Goal: Download file/media

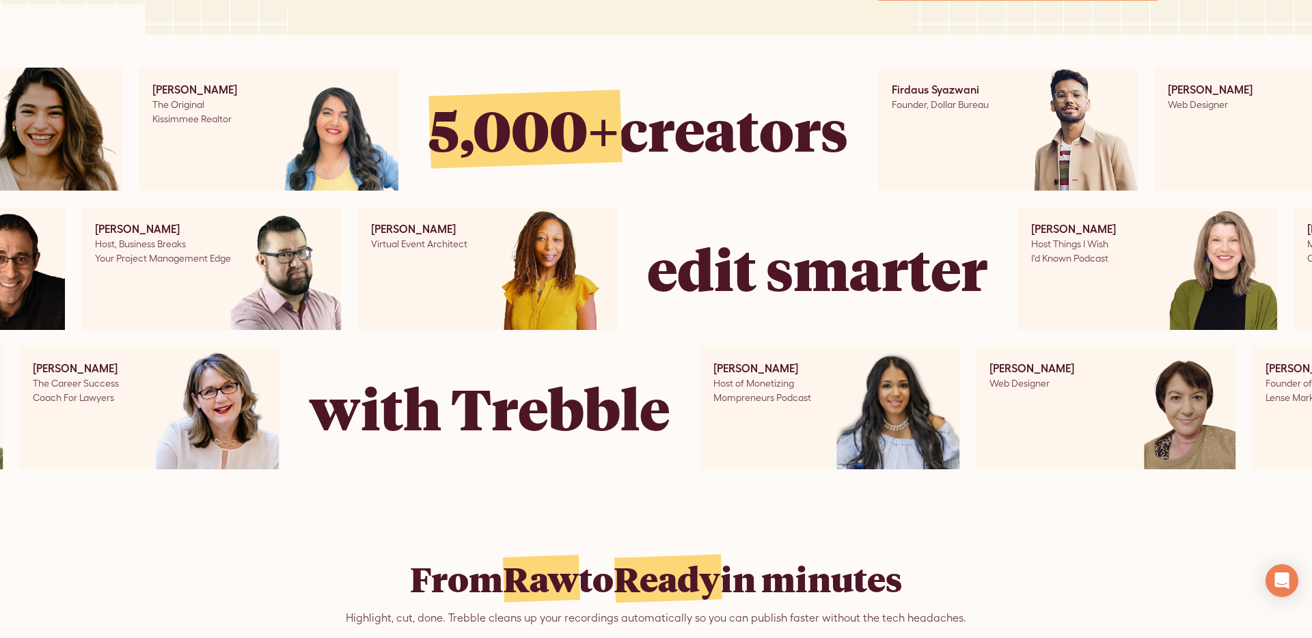
scroll to position [851, 0]
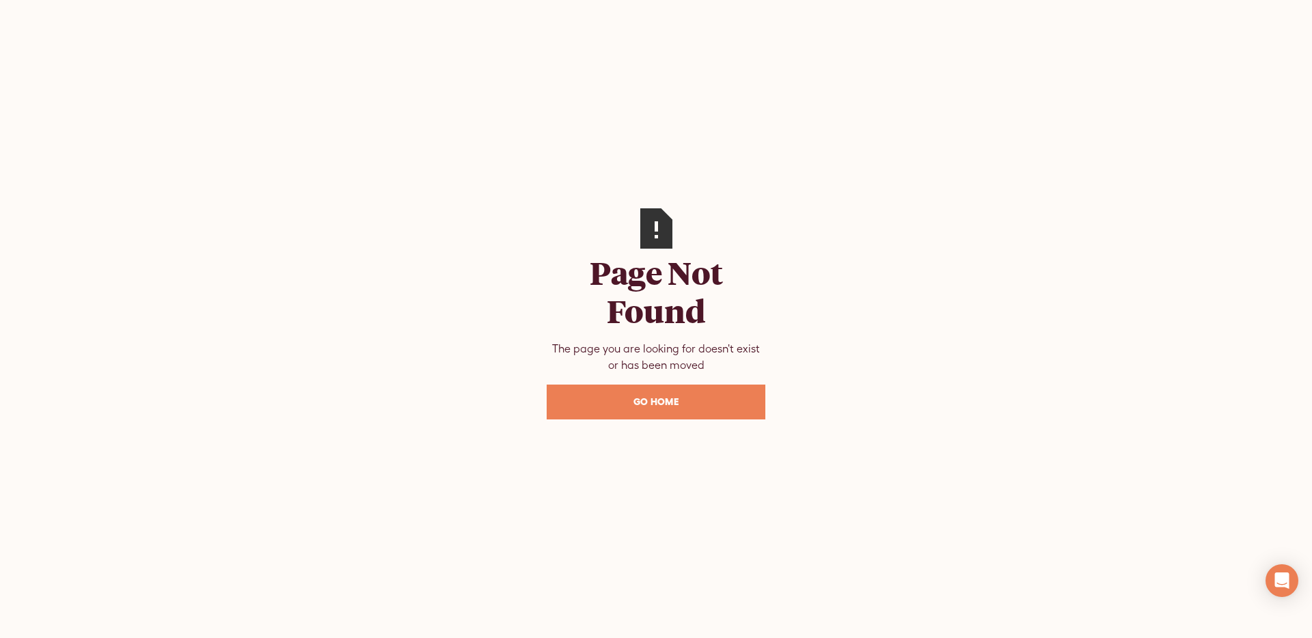
click at [607, 413] on link "Go Home" at bounding box center [656, 402] width 219 height 35
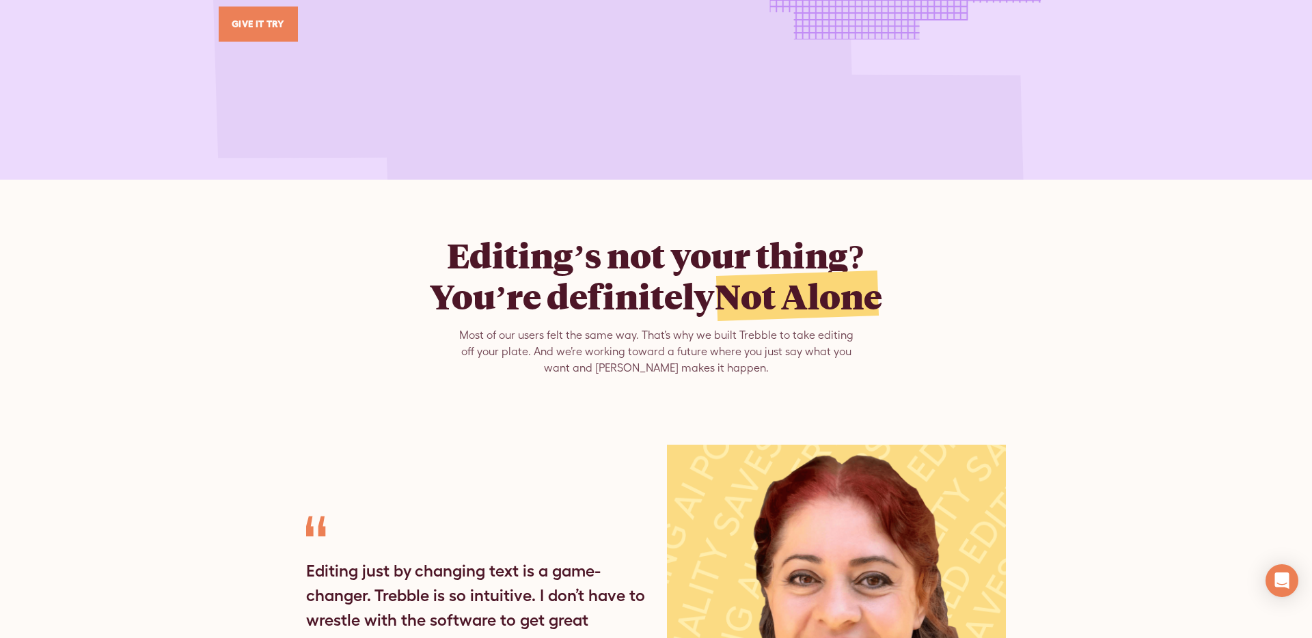
scroll to position [3689, 0]
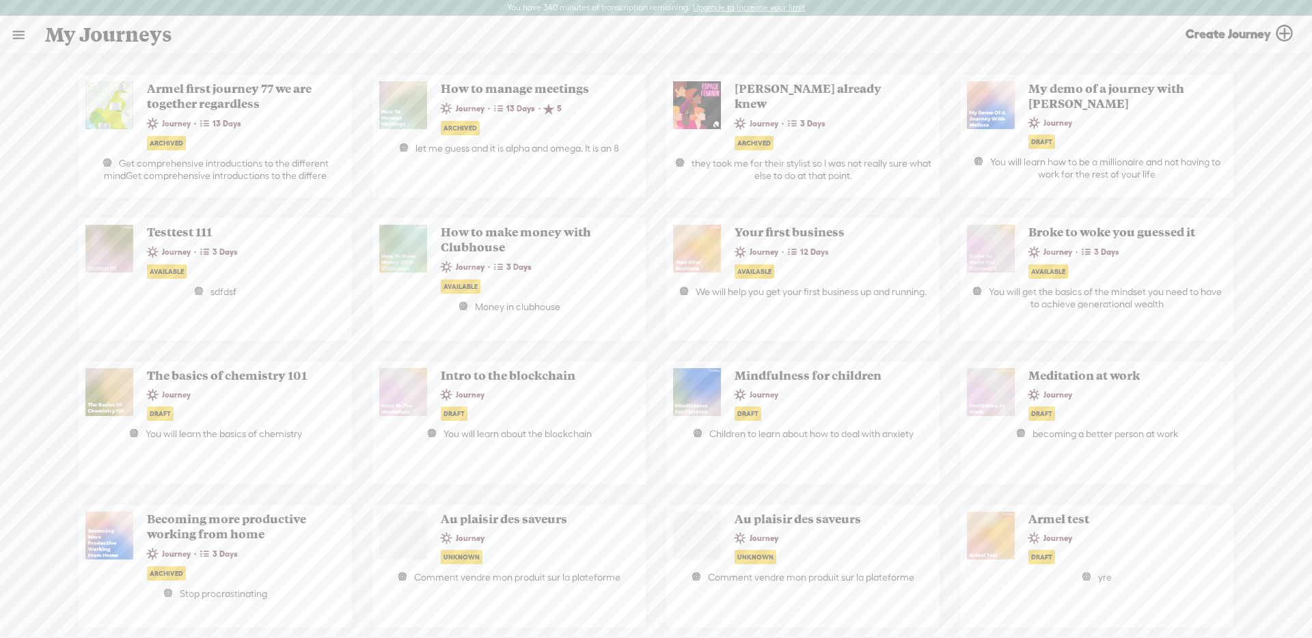
click at [17, 30] on link at bounding box center [19, 35] width 36 height 36
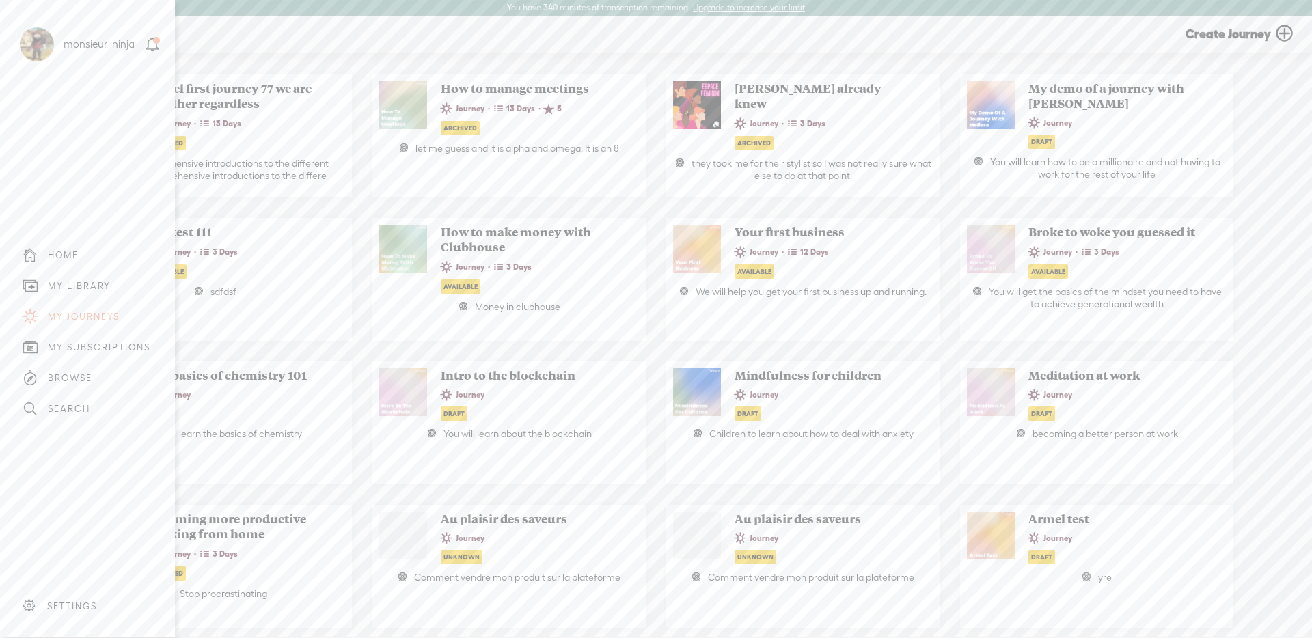
click at [111, 281] on div "MY LIBRARY" at bounding box center [87, 286] width 154 height 31
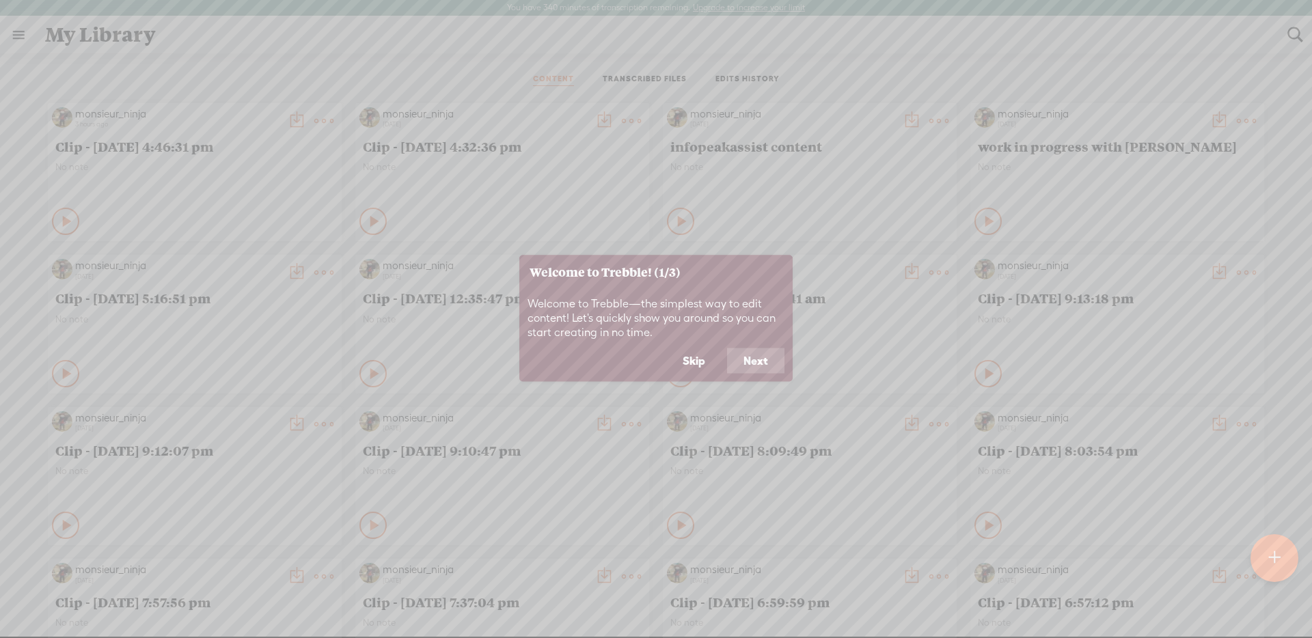
drag, startPoint x: 691, startPoint y: 358, endPoint x: 681, endPoint y: 350, distance: 12.6
click at [690, 358] on button "Skip" at bounding box center [693, 361] width 55 height 26
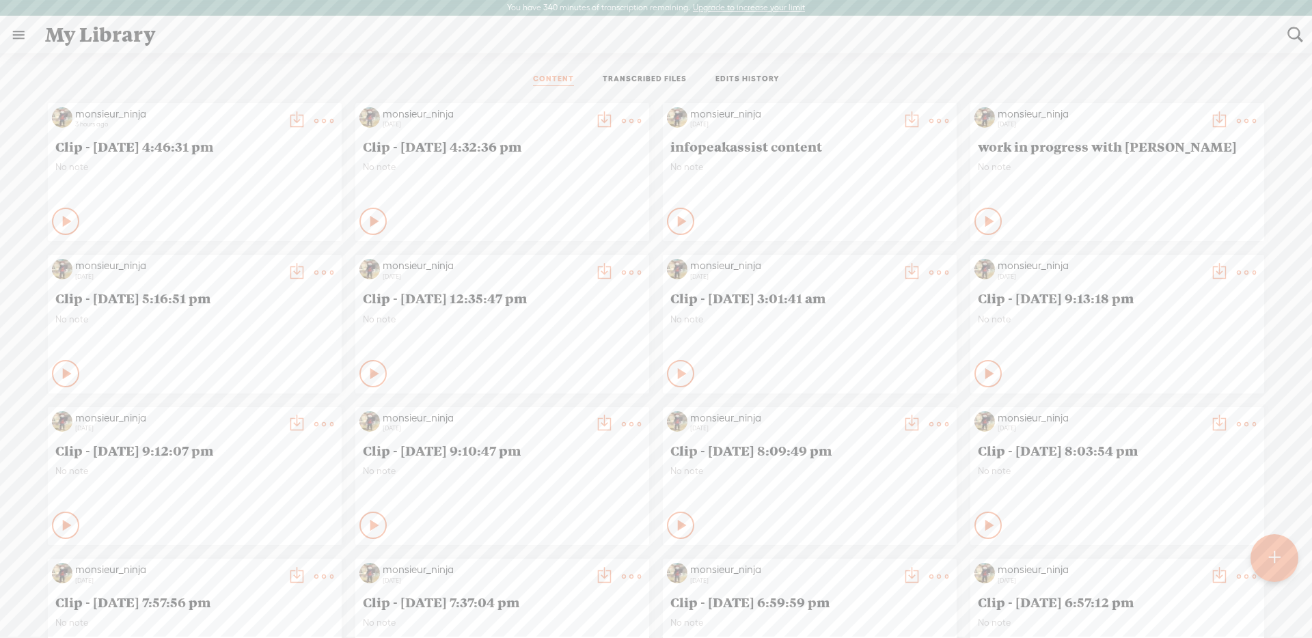
click at [324, 118] on t at bounding box center [323, 120] width 19 height 19
click at [293, 286] on link "Download as..." at bounding box center [253, 292] width 147 height 31
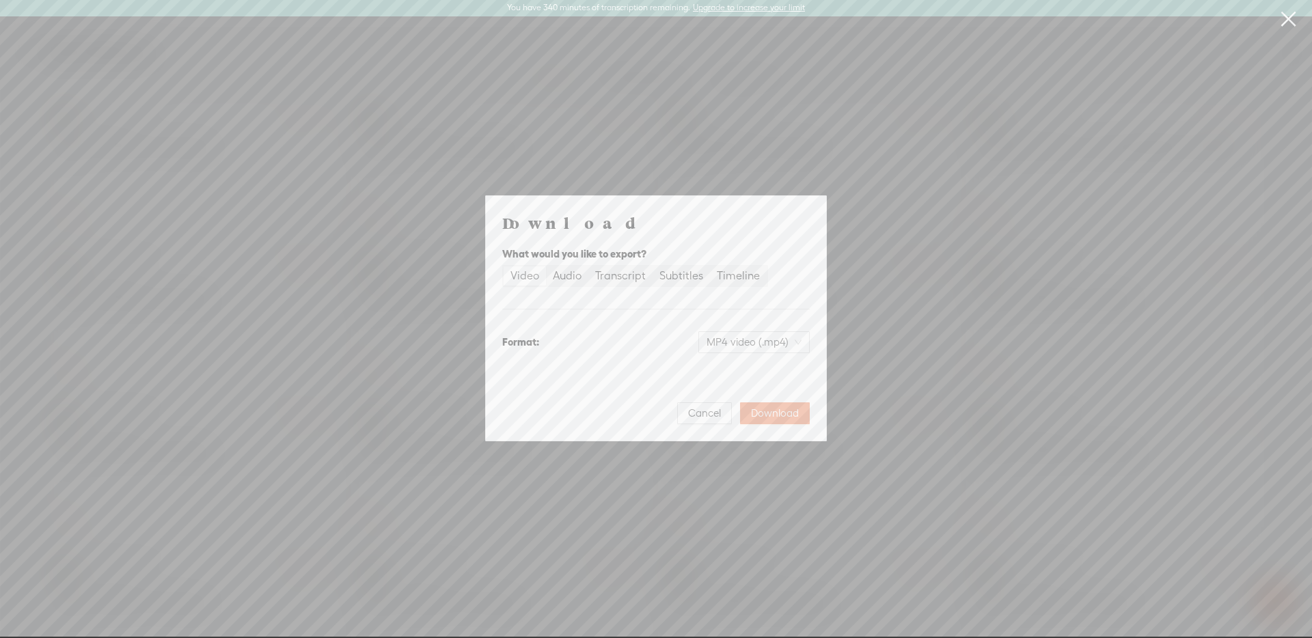
click at [740, 284] on div "Timeline" at bounding box center [738, 275] width 43 height 19
click at [710, 266] on input "Timeline" at bounding box center [710, 266] width 0 height 0
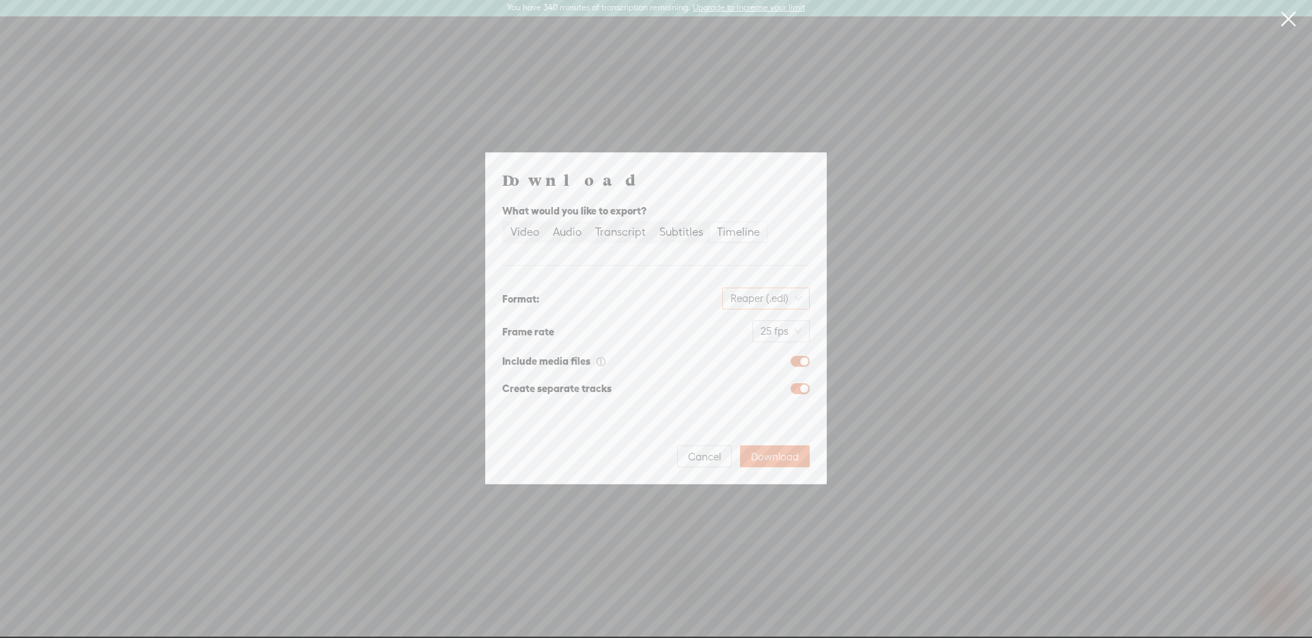
click at [765, 299] on span "Reaper (.edl)" at bounding box center [765, 298] width 71 height 20
click at [754, 330] on div "Final Cut Pro X (.fcpxml)" at bounding box center [741, 327] width 116 height 14
click at [784, 454] on span "Download" at bounding box center [775, 457] width 48 height 14
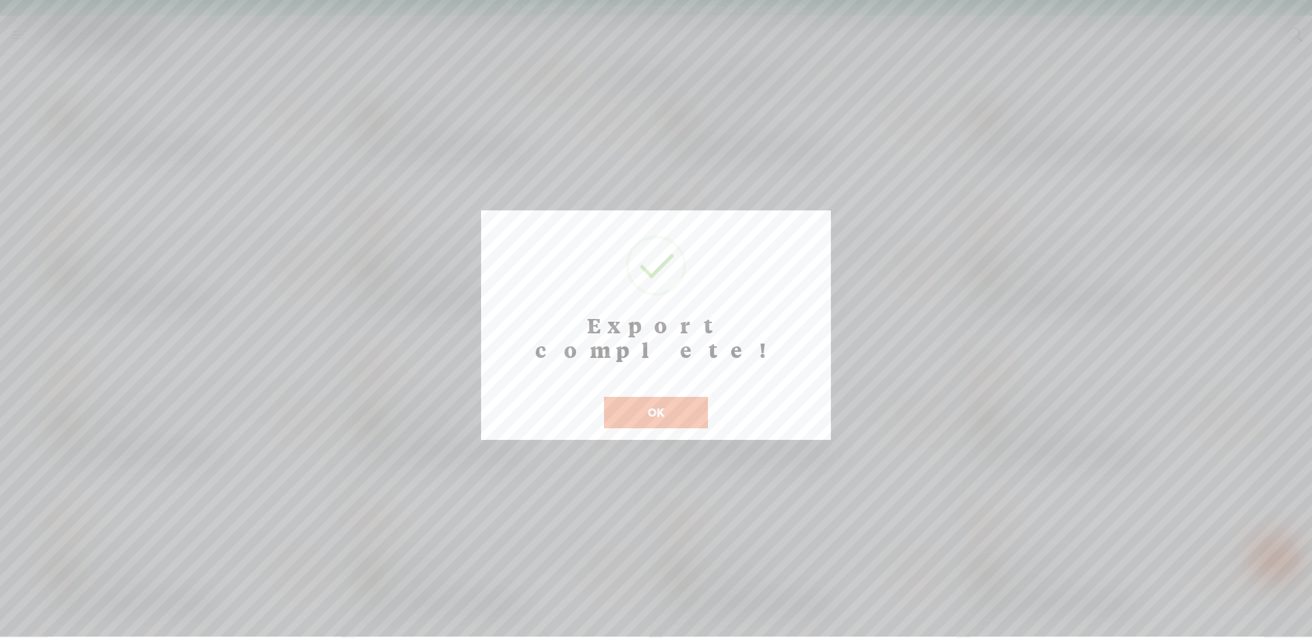
click at [681, 397] on button "OK" at bounding box center [656, 412] width 104 height 31
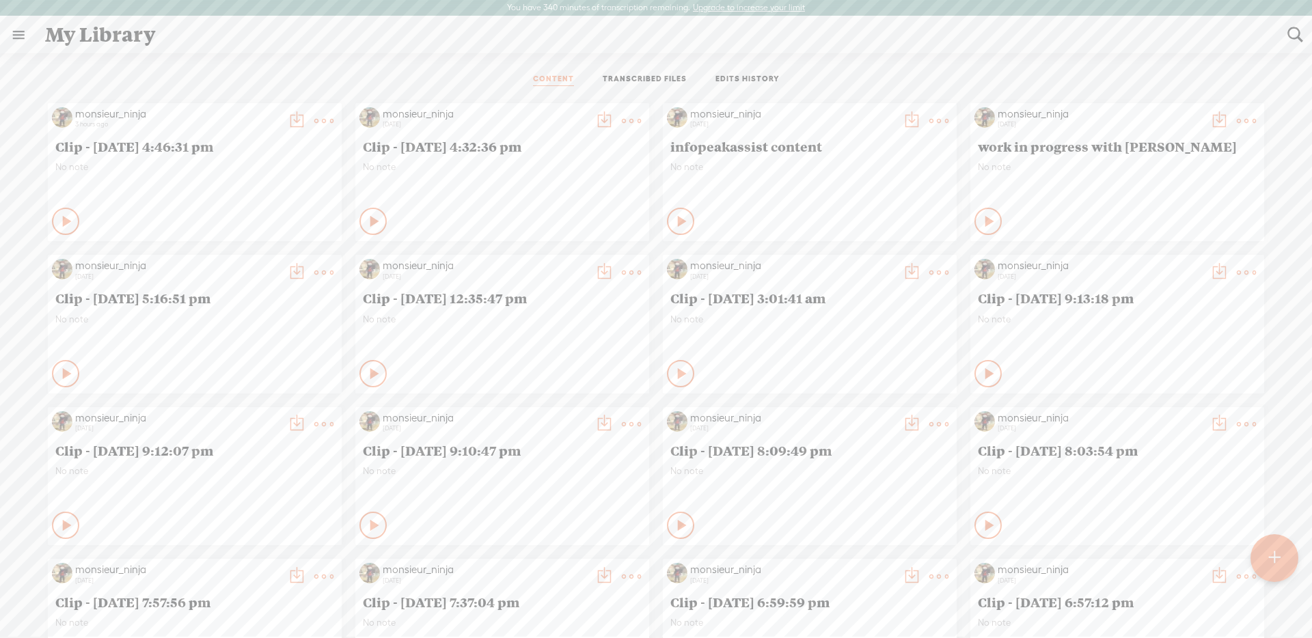
click at [328, 119] on t at bounding box center [323, 120] width 19 height 19
click at [261, 289] on link "Download as..." at bounding box center [253, 292] width 147 height 31
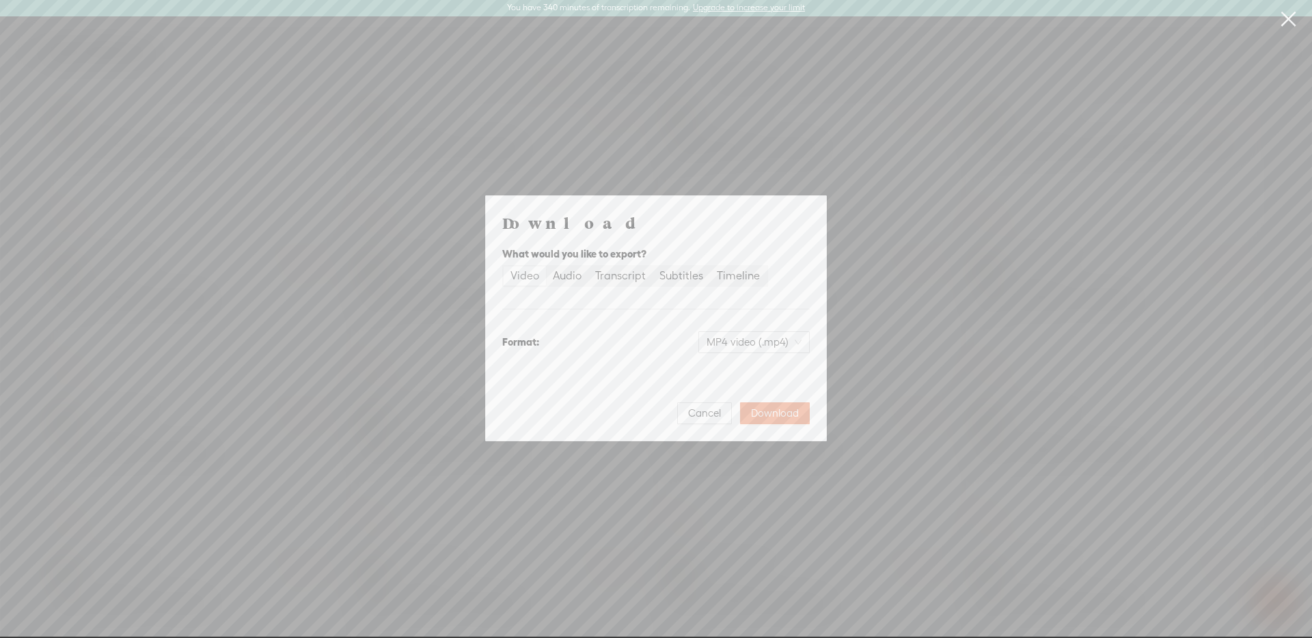
click at [688, 276] on div "Subtitles" at bounding box center [681, 275] width 44 height 19
click at [653, 266] on input "Subtitles" at bounding box center [653, 266] width 0 height 0
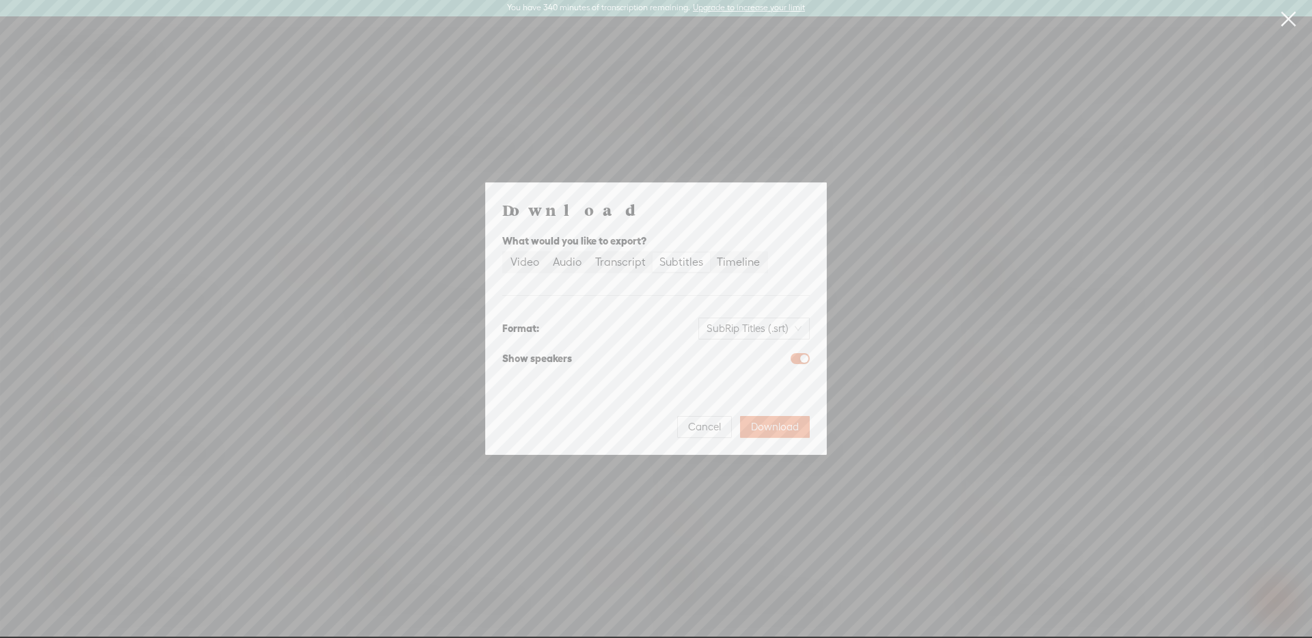
drag, startPoint x: 769, startPoint y: 423, endPoint x: 782, endPoint y: 389, distance: 36.5
click at [767, 423] on span "Download" at bounding box center [775, 427] width 48 height 14
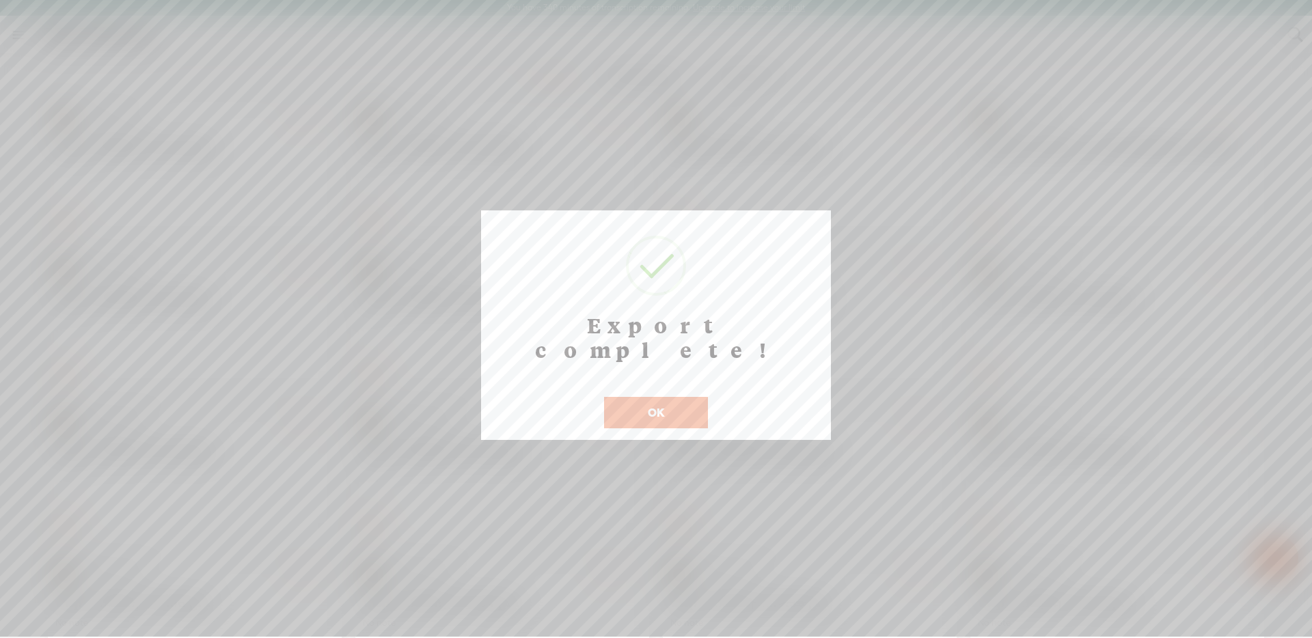
click at [696, 397] on button "OK" at bounding box center [656, 412] width 104 height 31
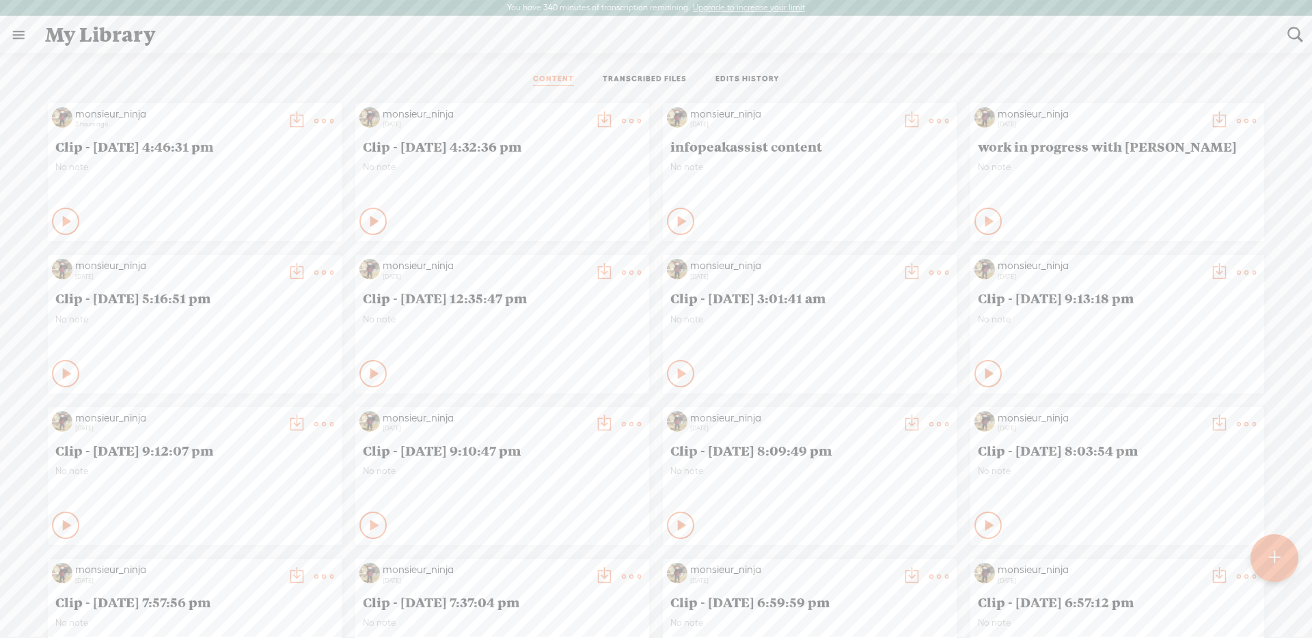
drag, startPoint x: 14, startPoint y: 36, endPoint x: 25, endPoint y: 86, distance: 51.7
click at [14, 36] on link at bounding box center [19, 35] width 36 height 36
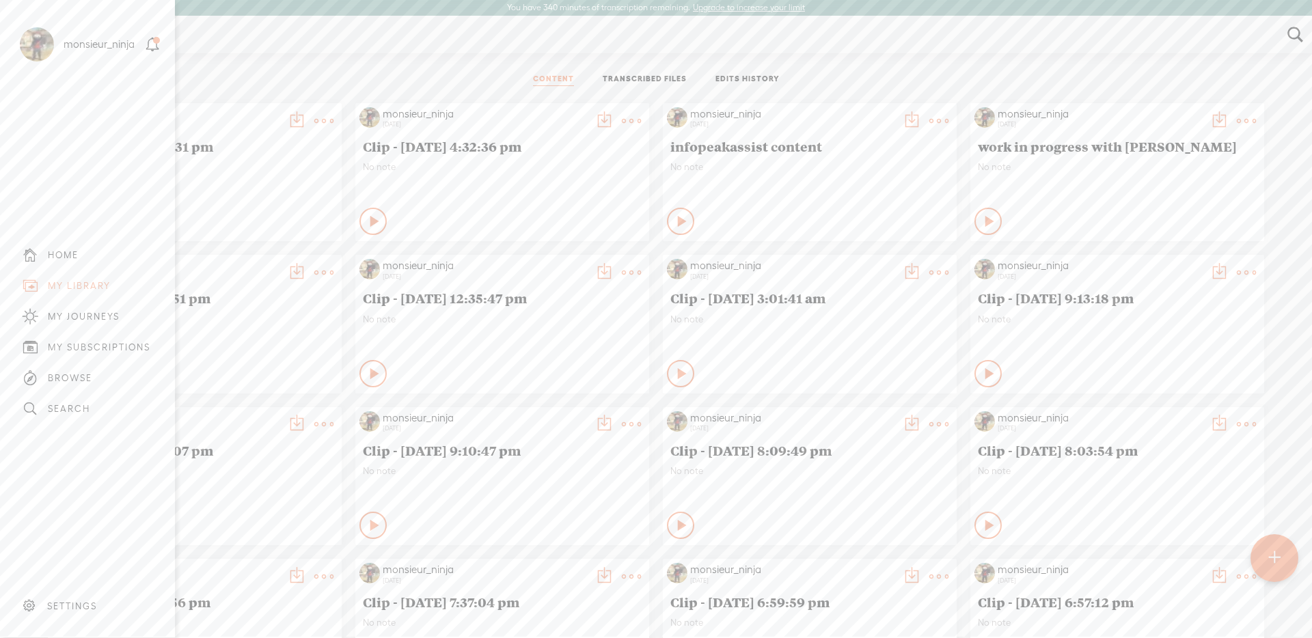
drag, startPoint x: 67, startPoint y: 615, endPoint x: 60, endPoint y: 612, distance: 7.4
click at [66, 615] on div "SETTINGS" at bounding box center [90, 606] width 160 height 41
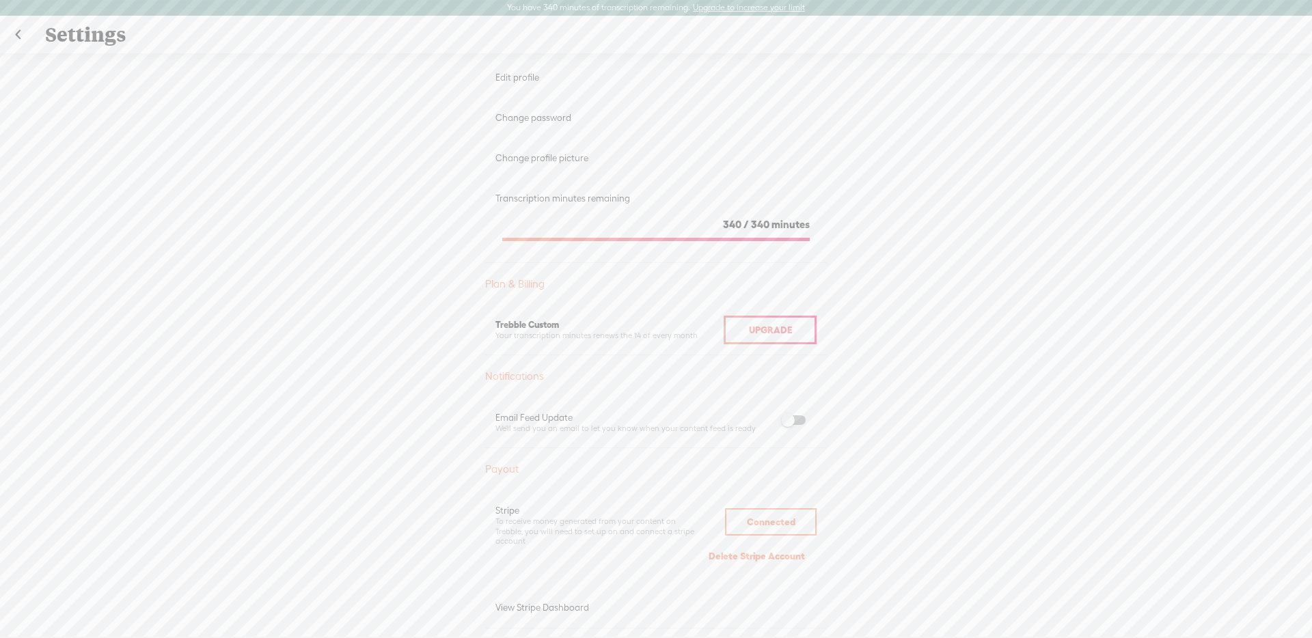
scroll to position [146, 0]
click at [764, 329] on span "Upgrade" at bounding box center [770, 327] width 43 height 11
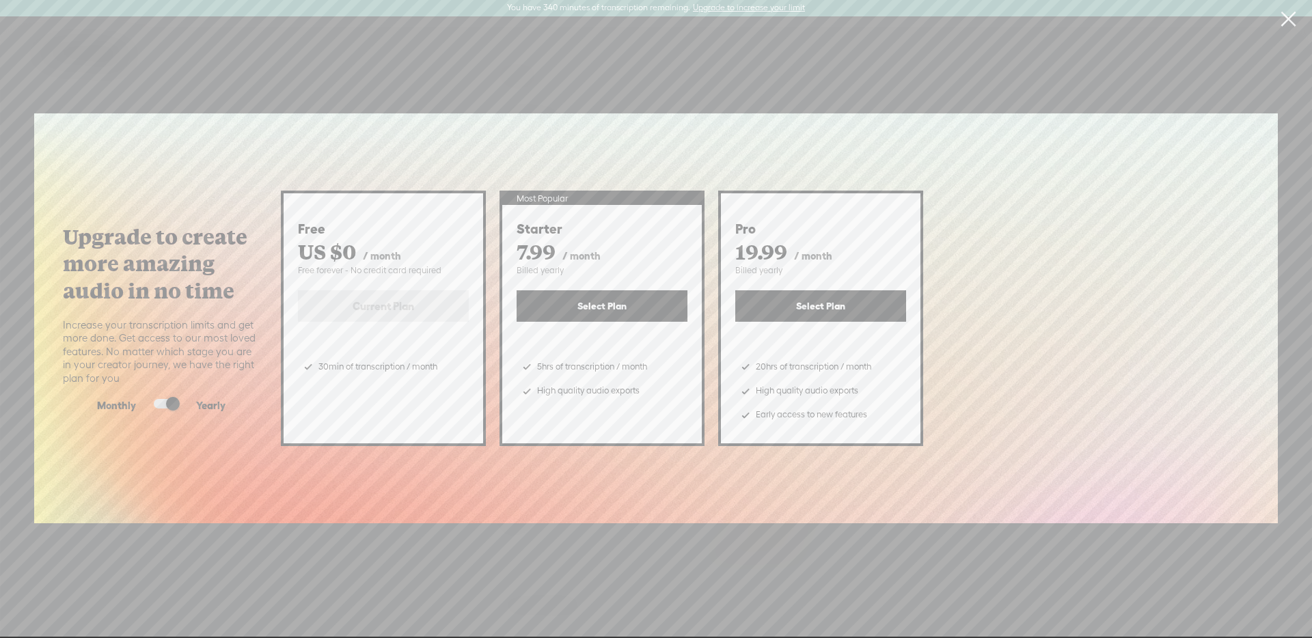
click at [609, 310] on button "Select Plan" at bounding box center [602, 305] width 171 height 31
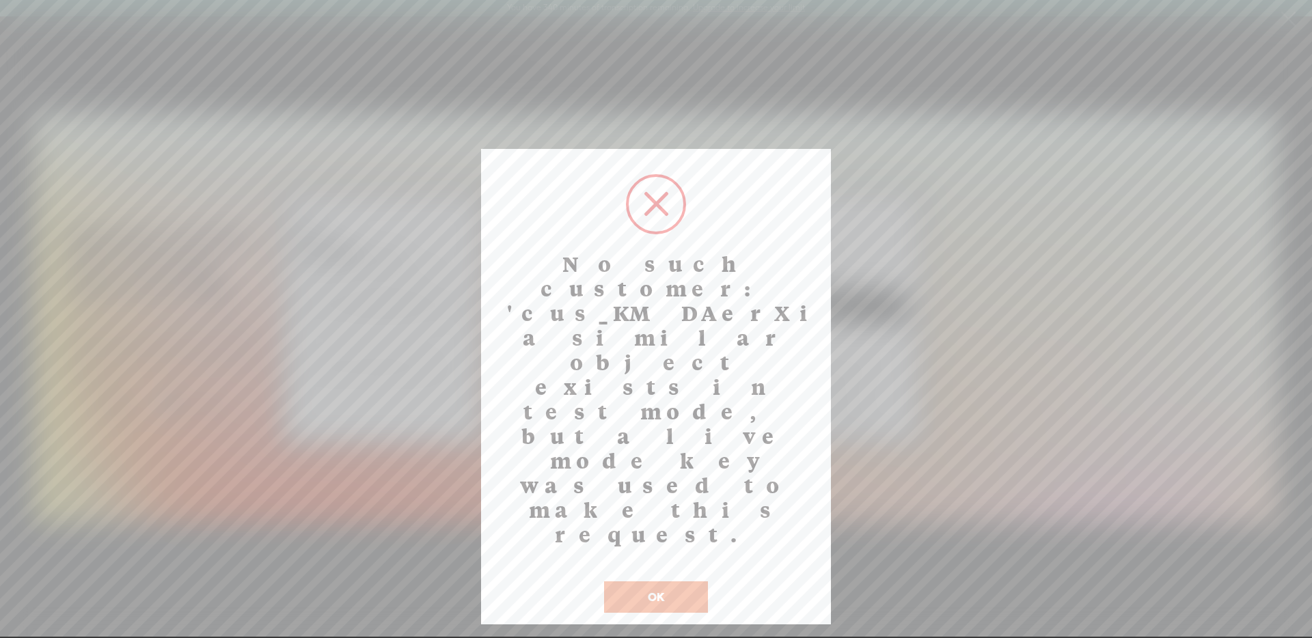
click at [660, 581] on button "OK" at bounding box center [656, 596] width 104 height 31
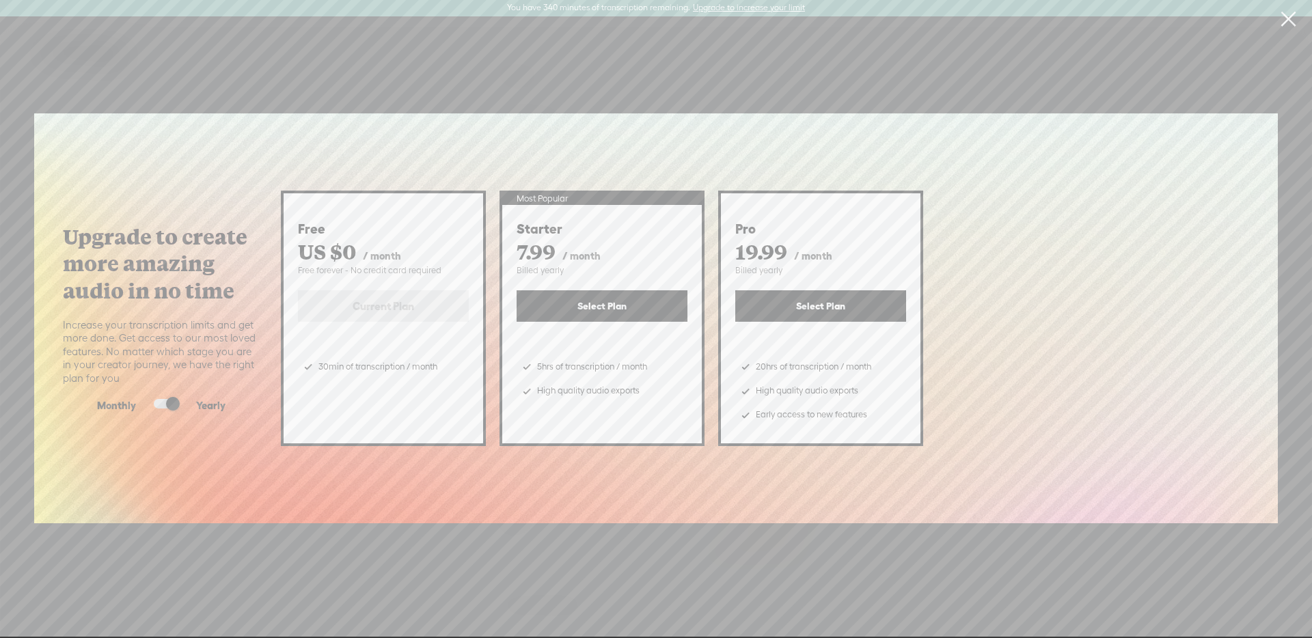
click at [1293, 14] on link at bounding box center [1288, 19] width 34 height 38
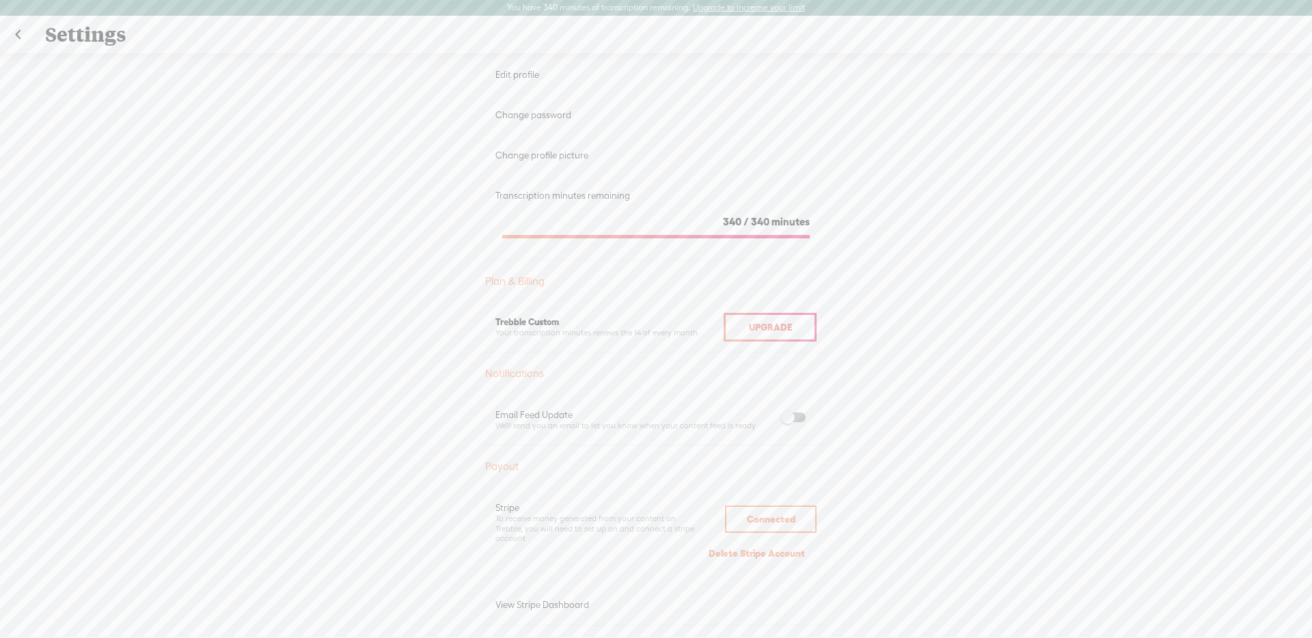
click at [10, 36] on link at bounding box center [18, 35] width 34 height 36
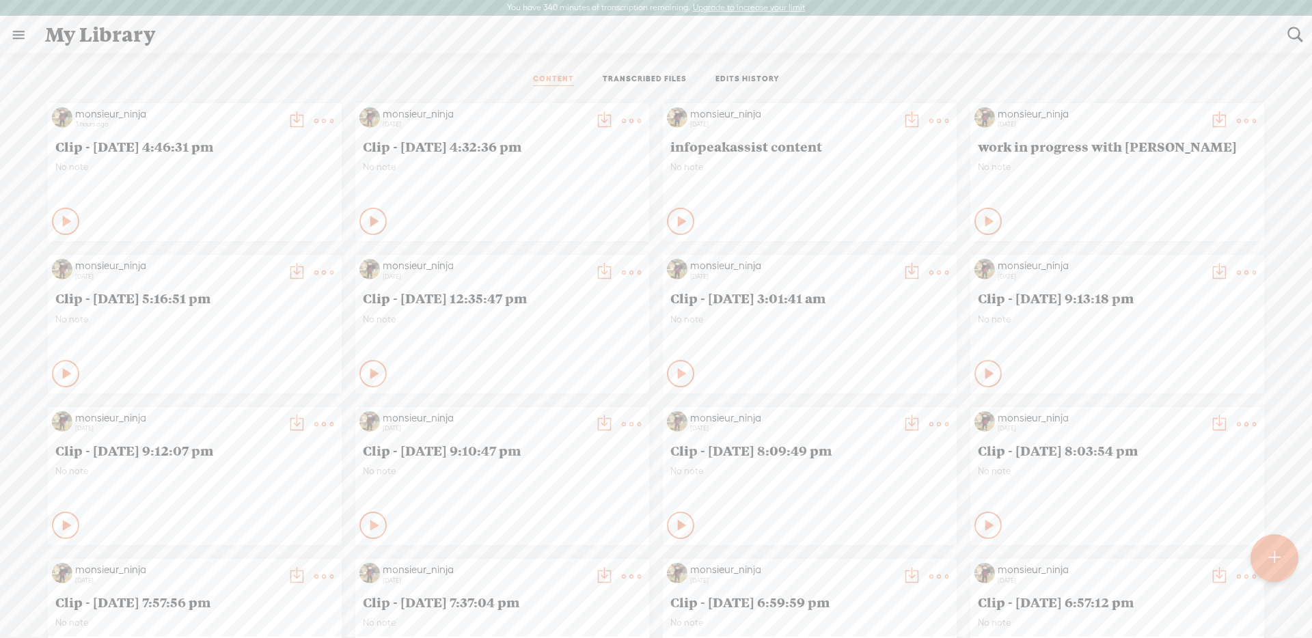
click at [7, 29] on link at bounding box center [19, 35] width 36 height 36
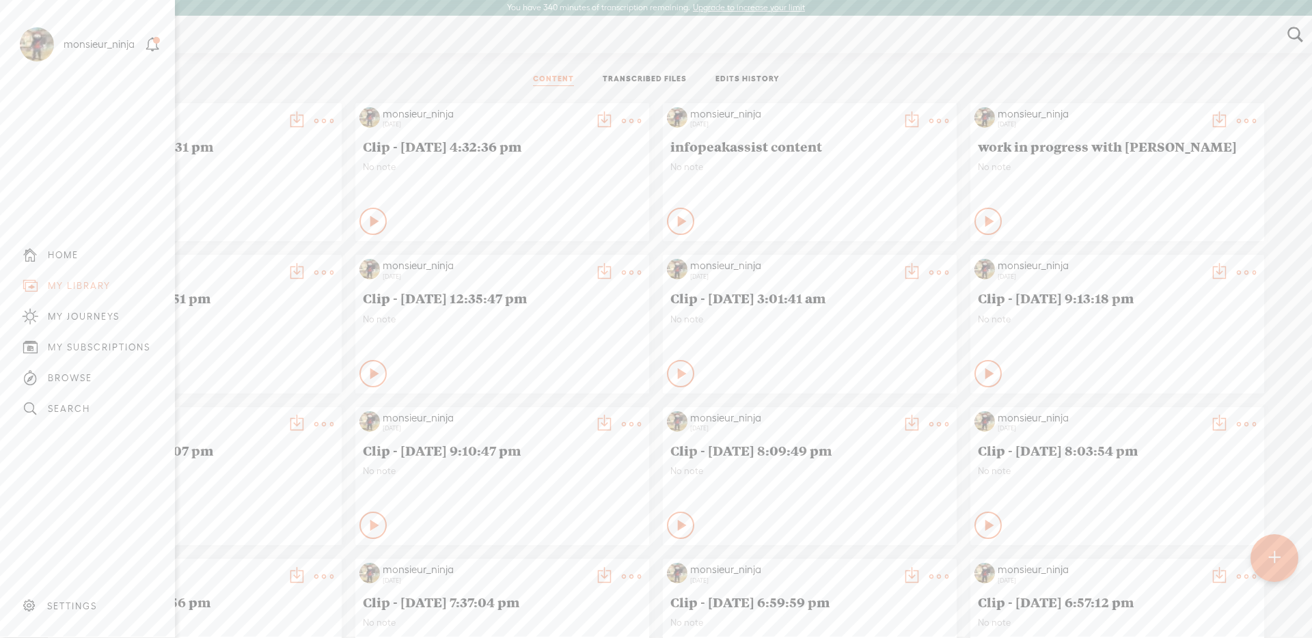
click at [68, 606] on div "SETTINGS" at bounding box center [72, 607] width 50 height 12
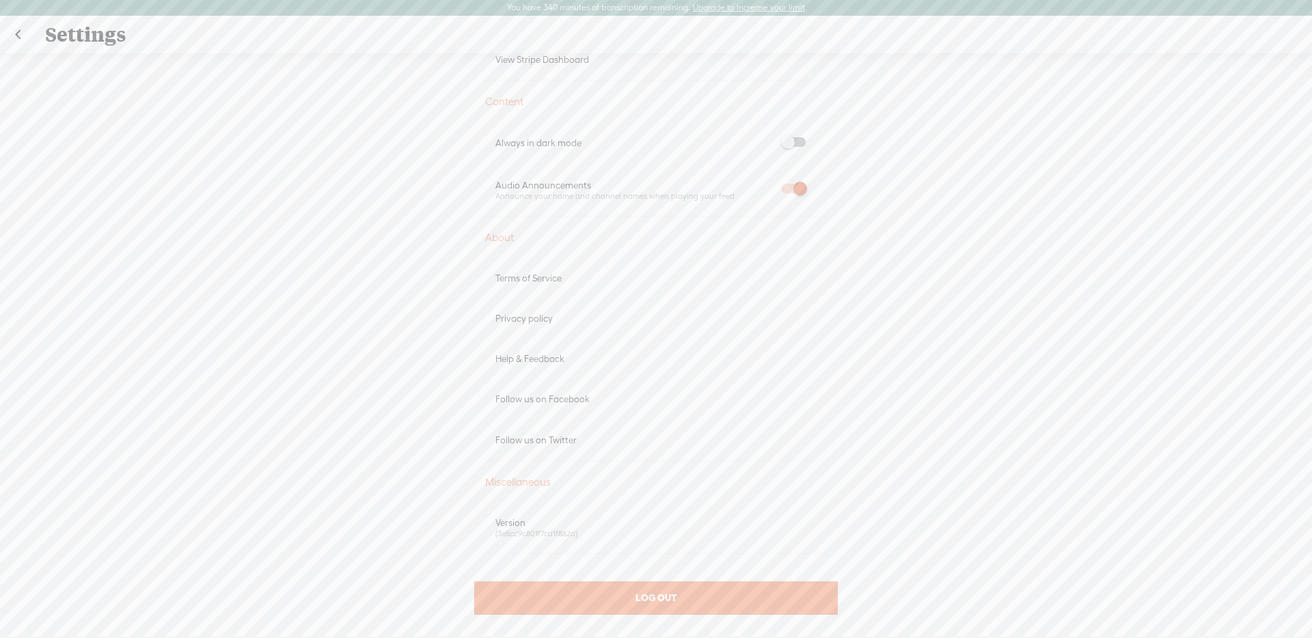
scroll to position [700, 0]
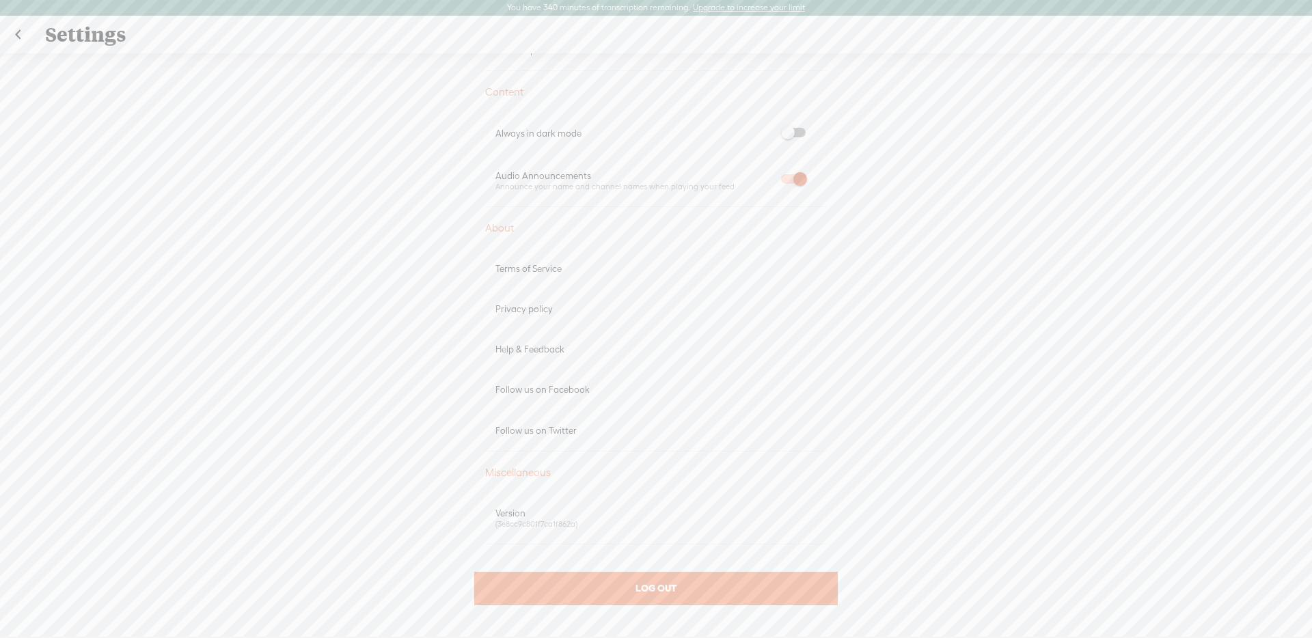
click at [771, 575] on div "LOG OUT" at bounding box center [656, 588] width 364 height 33
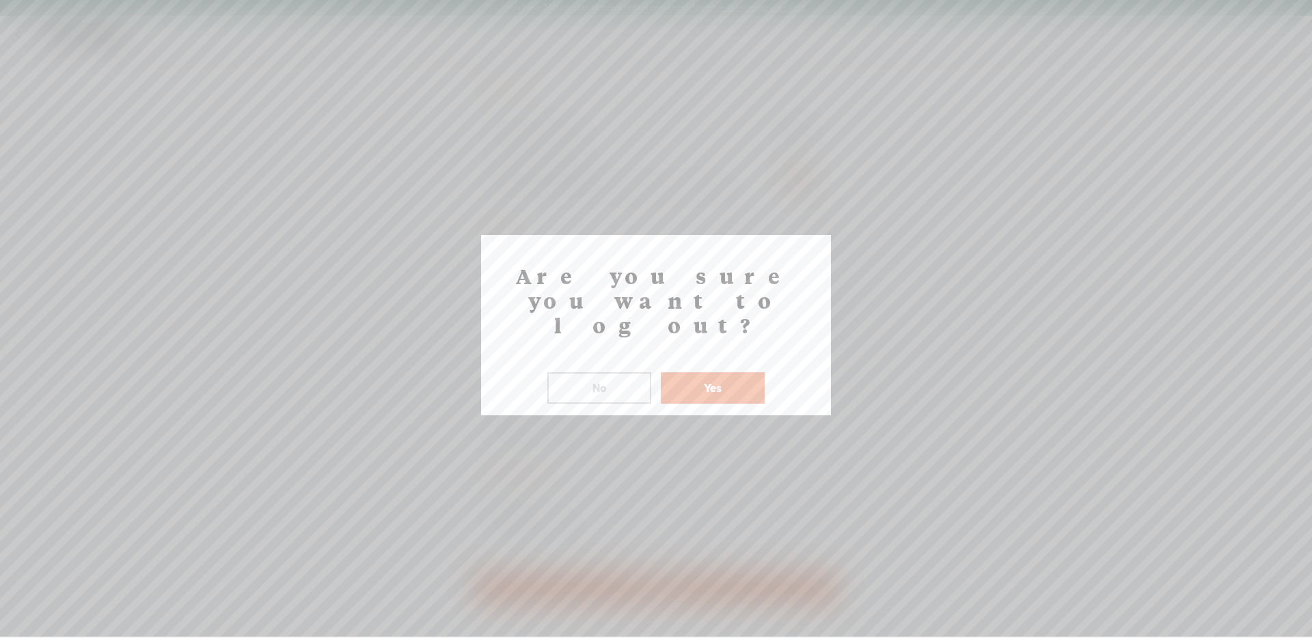
click at [722, 355] on div "Yes" at bounding box center [712, 379] width 111 height 49
click at [723, 372] on button "Yes" at bounding box center [713, 387] width 104 height 31
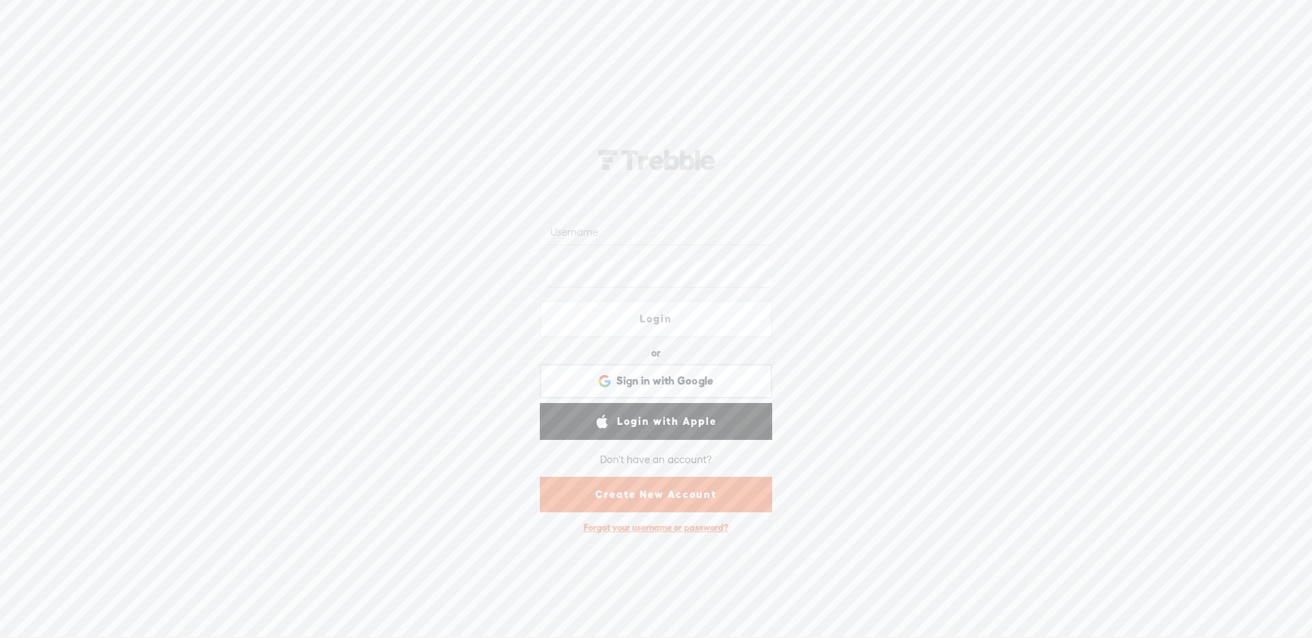
click at [653, 241] on input "text" at bounding box center [658, 232] width 222 height 27
type input "armel_ton_demo"
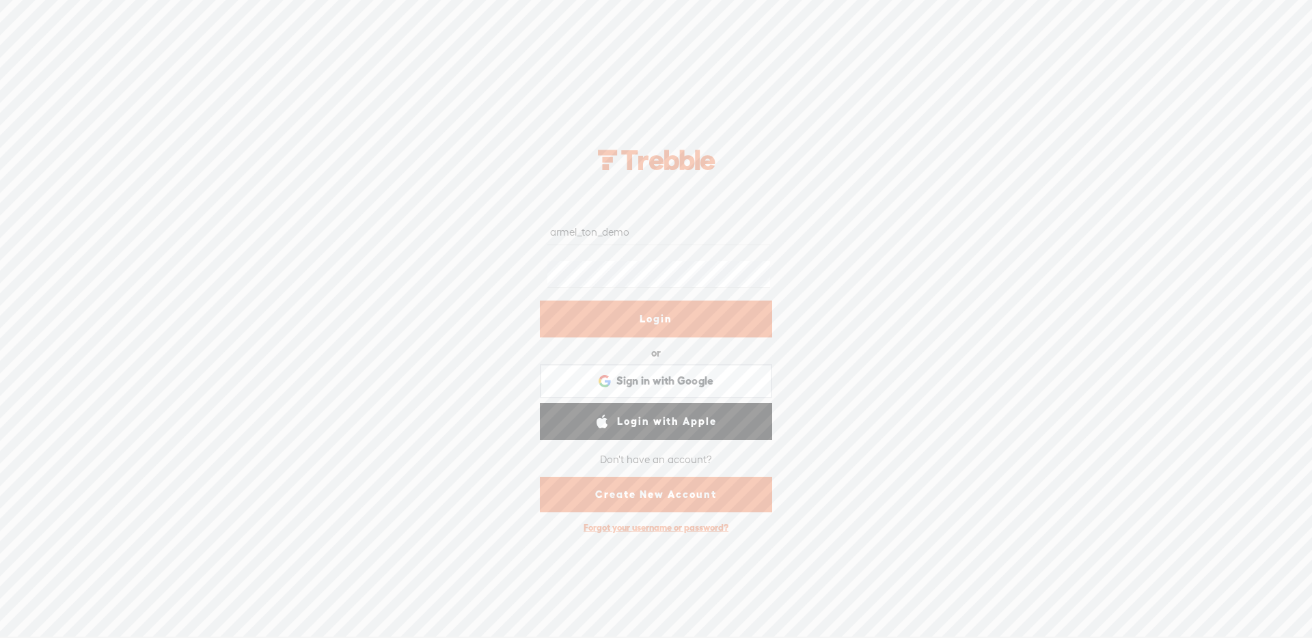
click at [669, 318] on link "Login" at bounding box center [656, 319] width 232 height 37
